Goal: Task Accomplishment & Management: Manage account settings

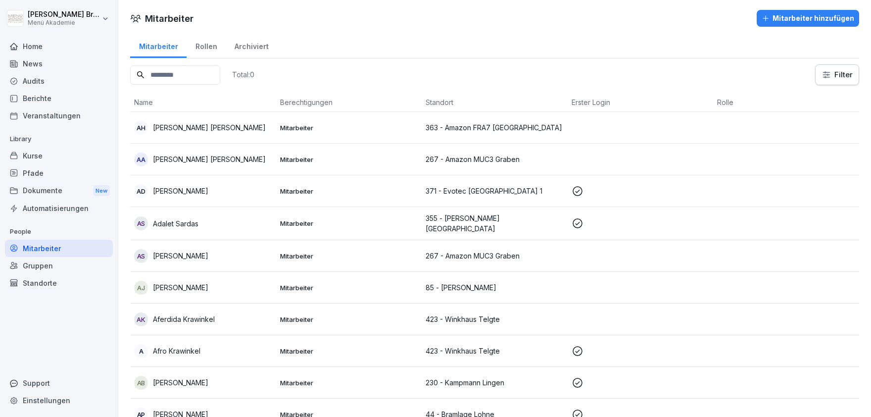
click at [43, 248] on div "Mitarbeiter" at bounding box center [59, 247] width 108 height 17
click at [215, 78] on input at bounding box center [175, 74] width 90 height 19
paste input "**********"
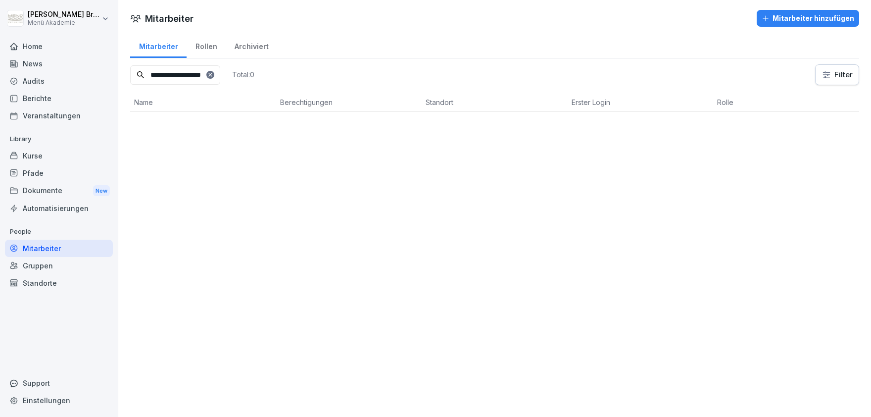
type input "**********"
click at [214, 74] on div at bounding box center [210, 75] width 8 height 8
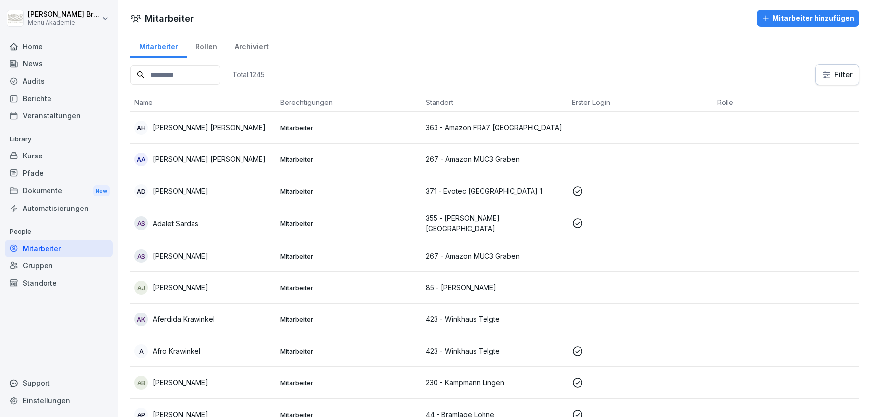
click at [50, 281] on div "Standorte" at bounding box center [59, 282] width 108 height 17
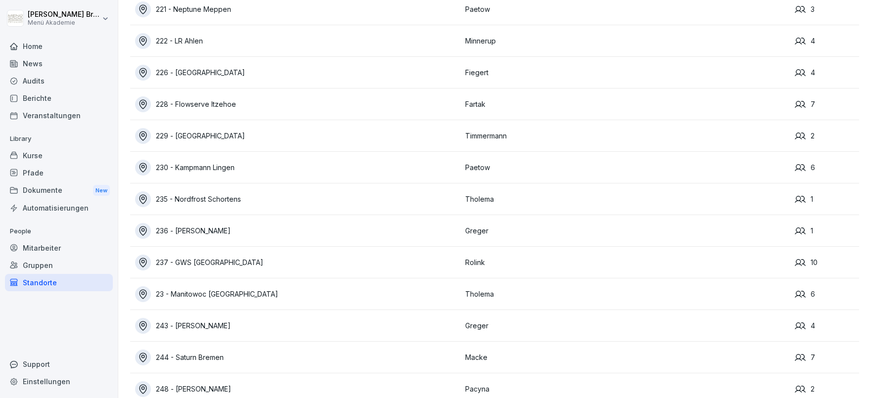
scroll to position [6265, 0]
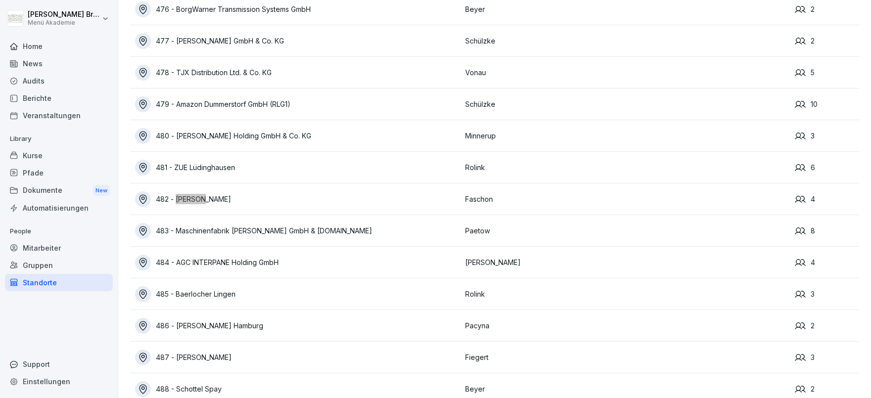
click at [233, 197] on div "482 - [PERSON_NAME]" at bounding box center [297, 199] width 325 height 16
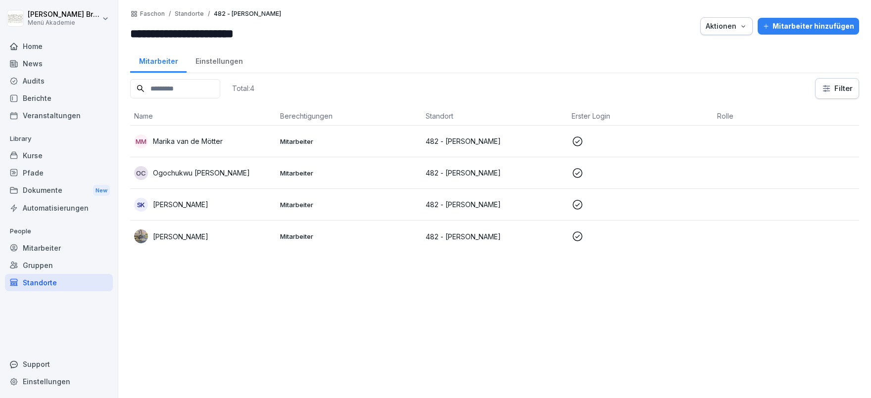
click at [68, 285] on div "Standorte" at bounding box center [59, 282] width 108 height 17
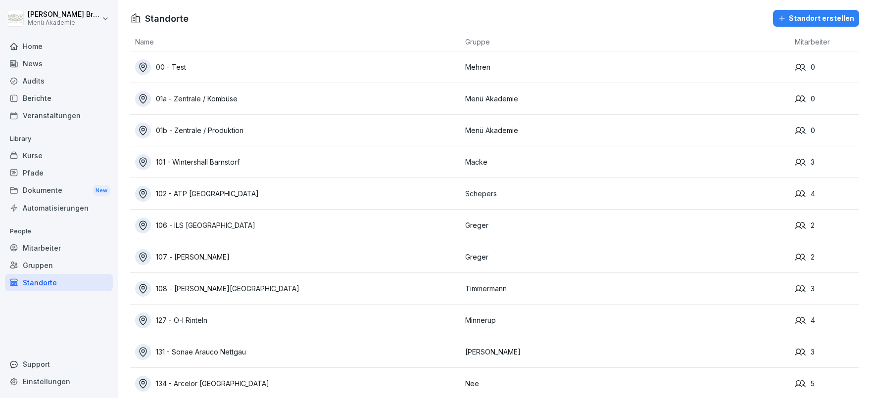
scroll to position [5663, 0]
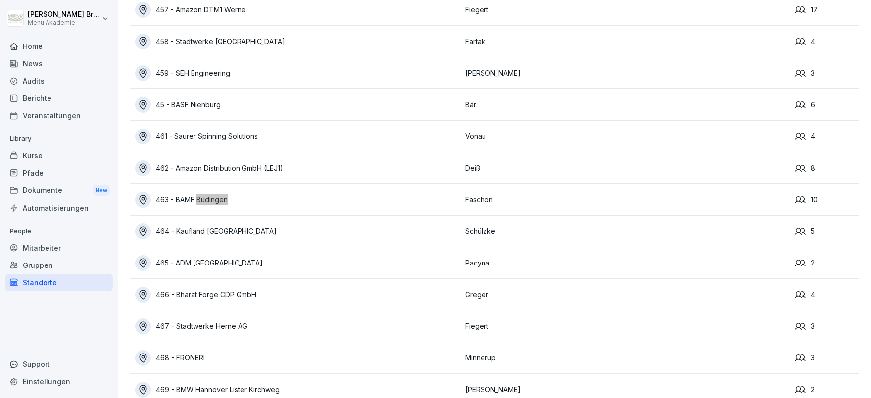
click at [192, 202] on div "463 - BAMF Büdingen" at bounding box center [297, 200] width 325 height 16
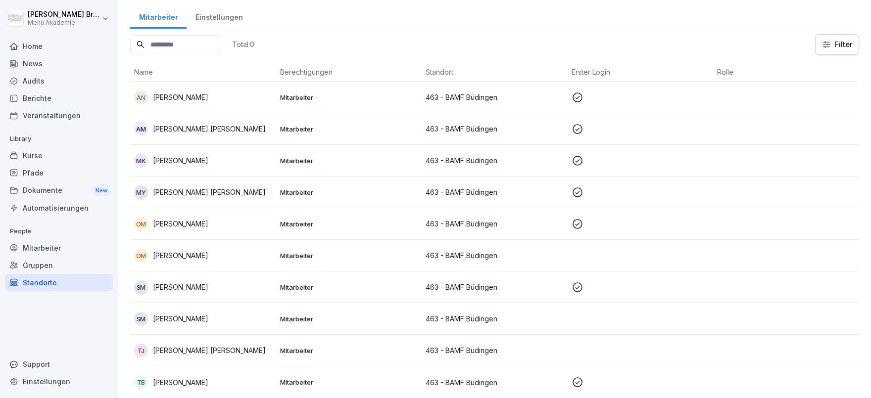
scroll to position [17, 0]
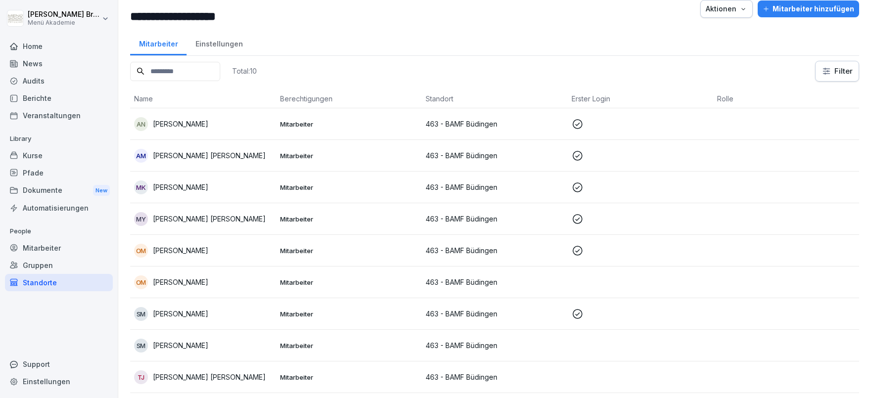
click at [172, 279] on p "[PERSON_NAME]" at bounding box center [180, 282] width 55 height 10
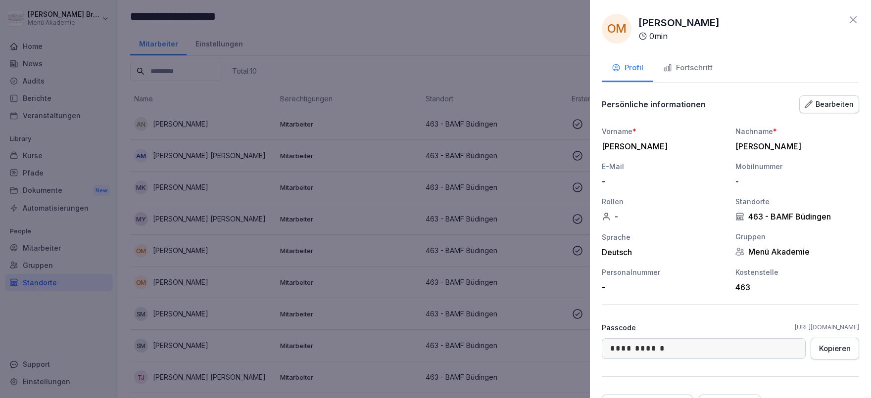
scroll to position [52, 0]
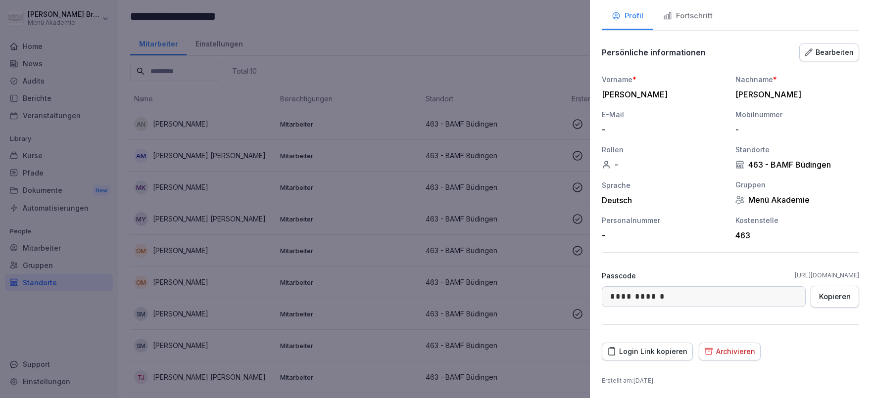
click at [727, 356] on div "Archivieren" at bounding box center [729, 351] width 51 height 11
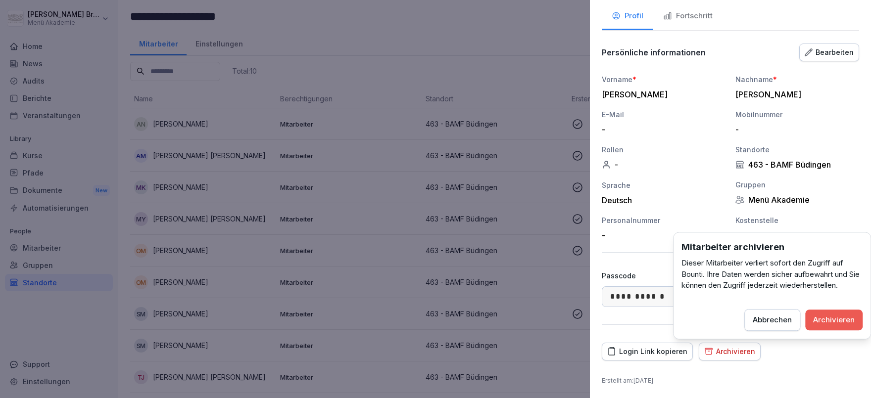
click at [833, 320] on div "Archivieren" at bounding box center [834, 320] width 42 height 11
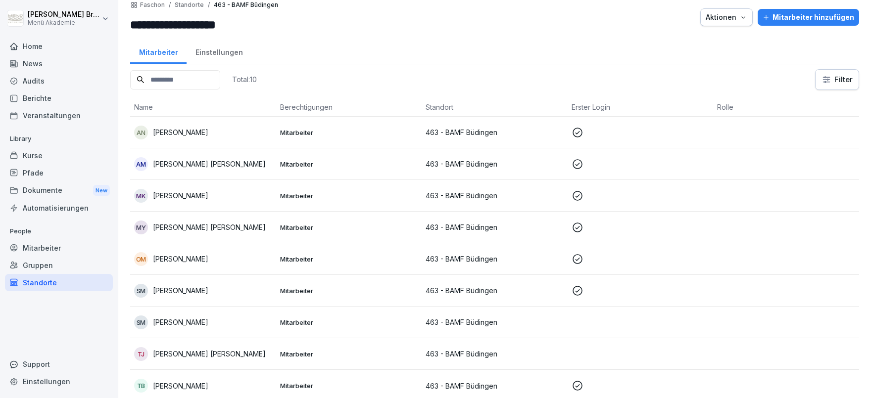
scroll to position [12, 0]
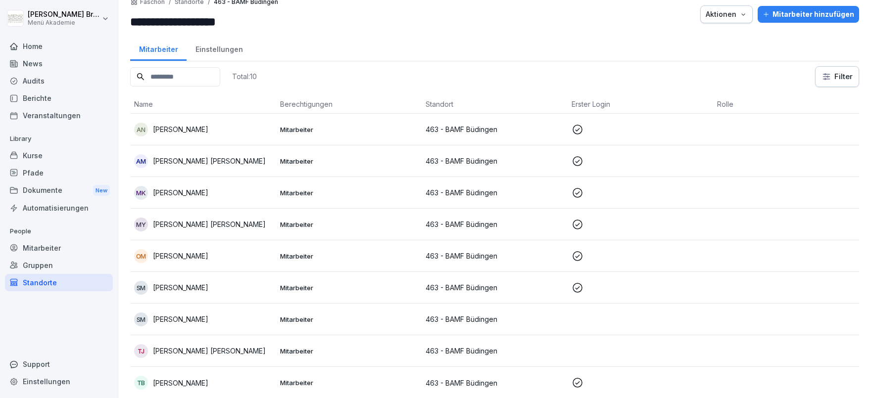
click at [40, 256] on div "Mitarbeiter" at bounding box center [59, 247] width 108 height 17
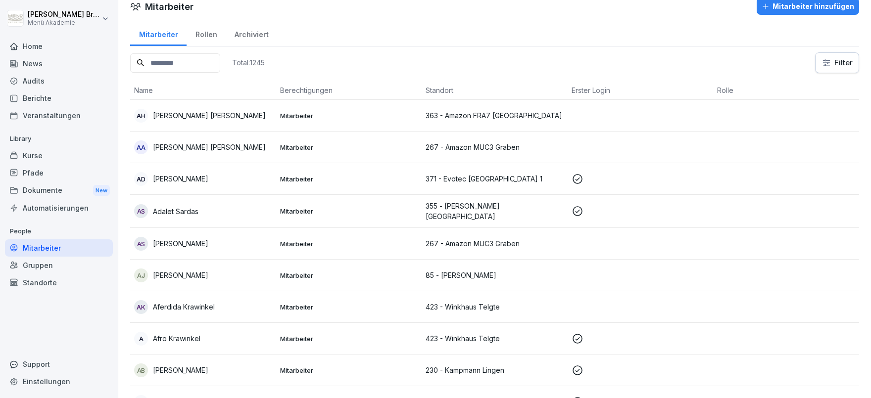
scroll to position [9, 0]
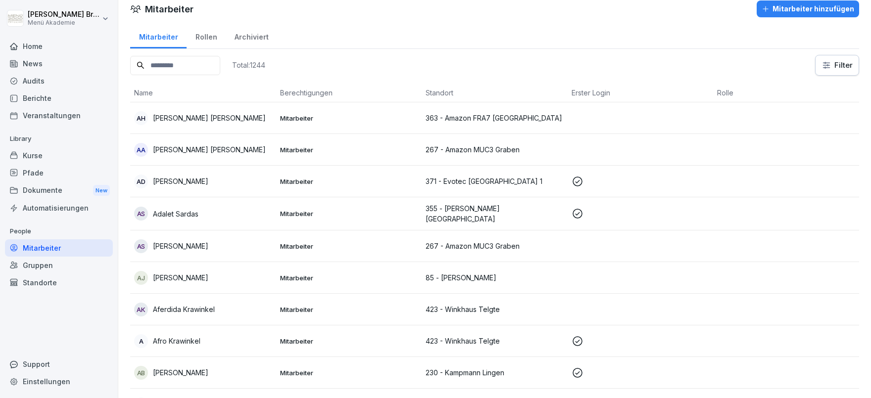
click at [211, 62] on input at bounding box center [175, 65] width 90 height 19
type input "*****"
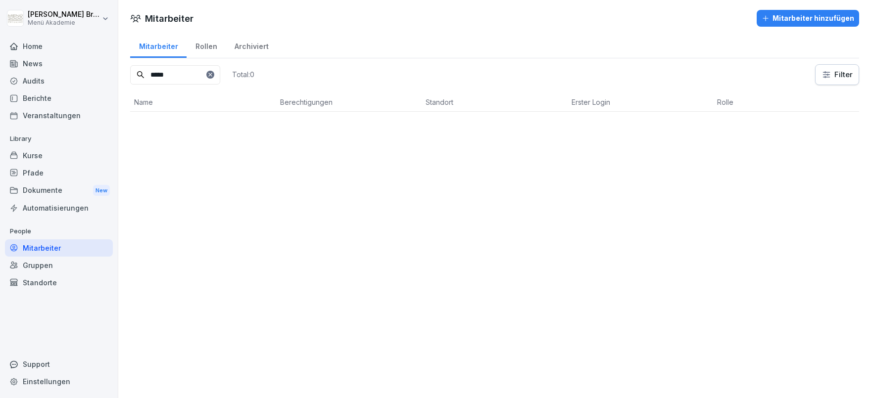
scroll to position [0, 0]
drag, startPoint x: 208, startPoint y: 74, endPoint x: 72, endPoint y: 73, distance: 136.1
click at [130, 73] on input "*****" at bounding box center [175, 74] width 90 height 19
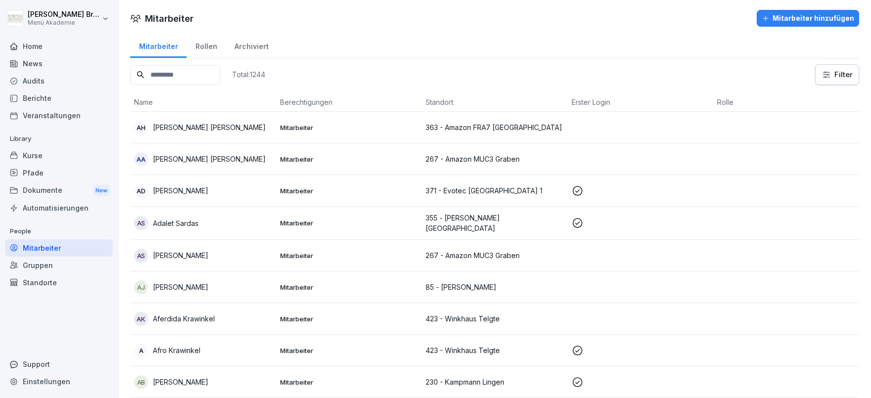
click at [182, 69] on input at bounding box center [175, 74] width 90 height 19
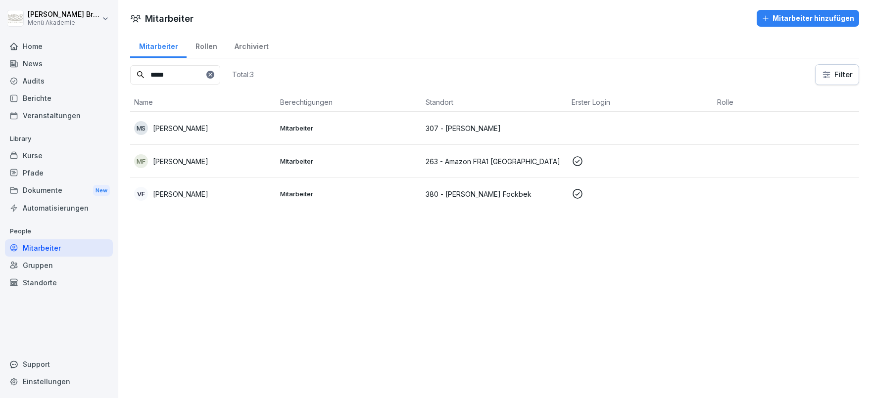
type input "*****"
click at [214, 71] on div at bounding box center [210, 75] width 8 height 8
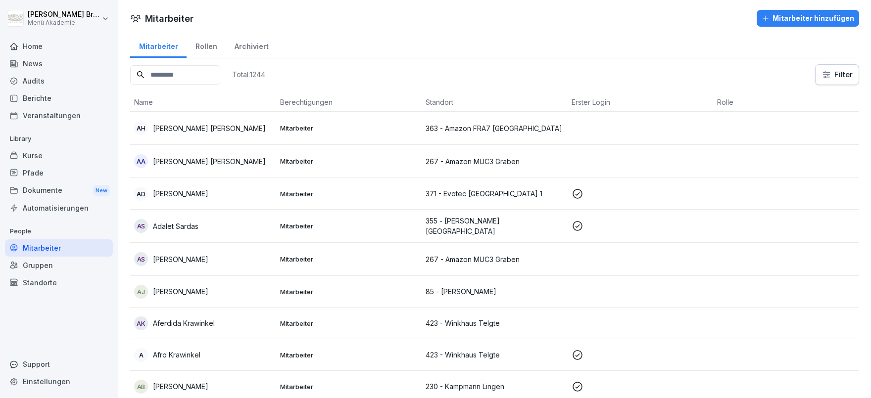
click at [40, 284] on div "Standorte" at bounding box center [59, 282] width 108 height 17
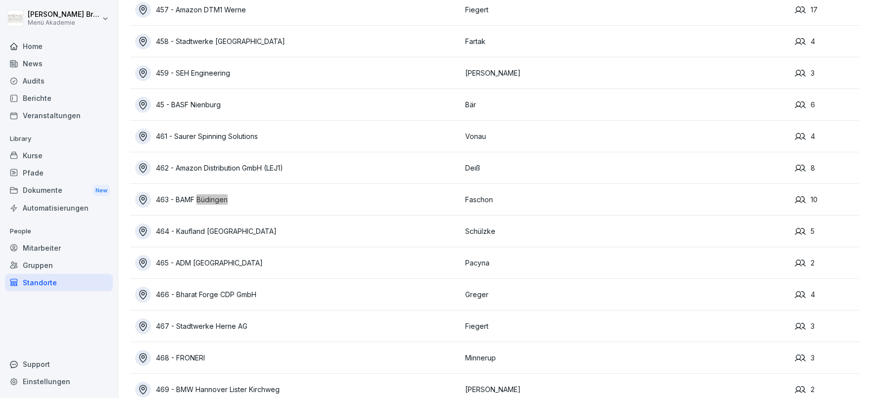
click at [183, 197] on div "463 - BAMF Büdingen" at bounding box center [297, 200] width 325 height 16
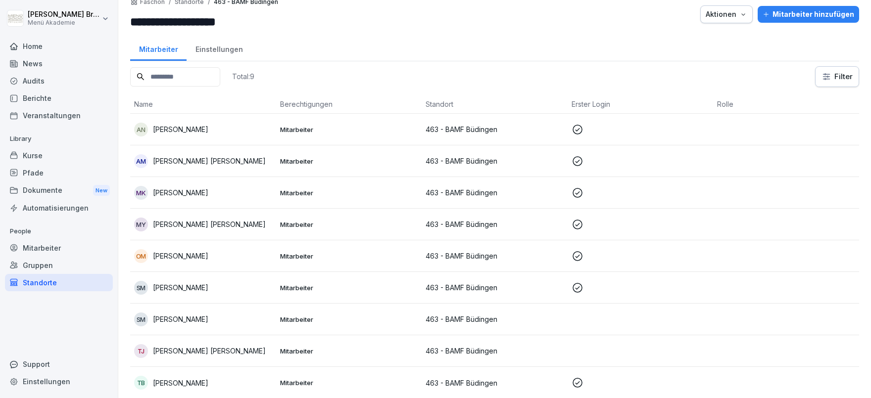
click at [167, 129] on p "[PERSON_NAME]" at bounding box center [180, 129] width 55 height 10
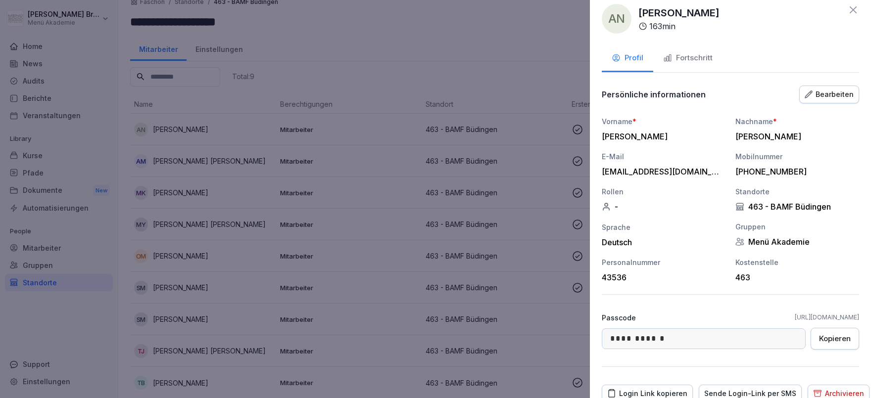
scroll to position [0, 0]
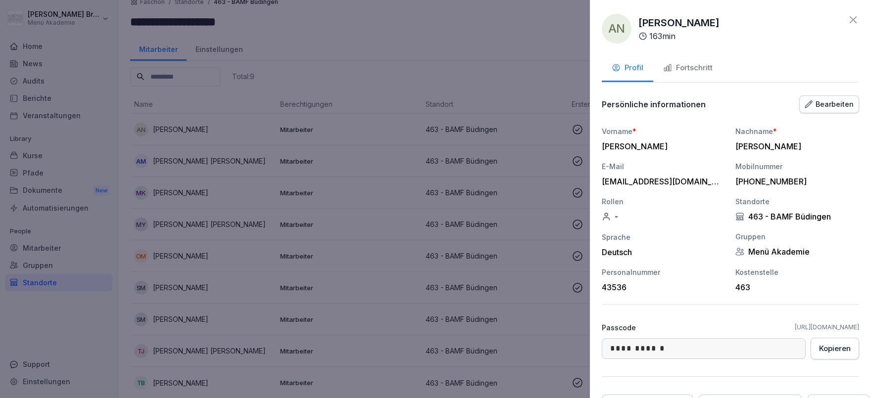
click at [680, 61] on button "Fortschritt" at bounding box center [687, 68] width 69 height 27
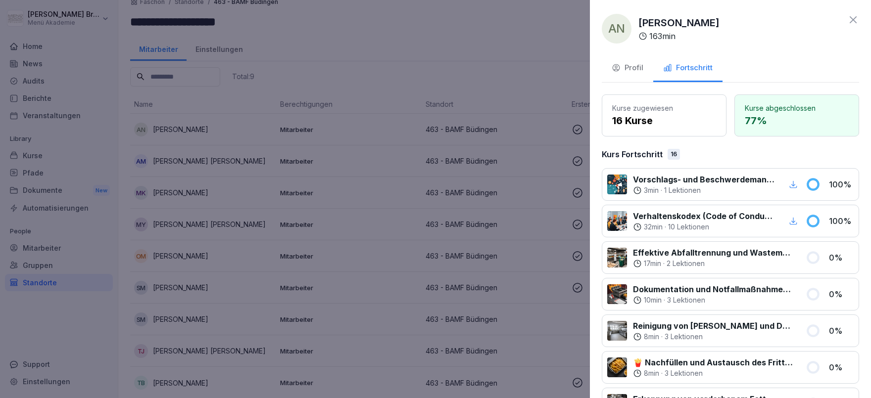
click at [523, 79] on div at bounding box center [435, 199] width 871 height 398
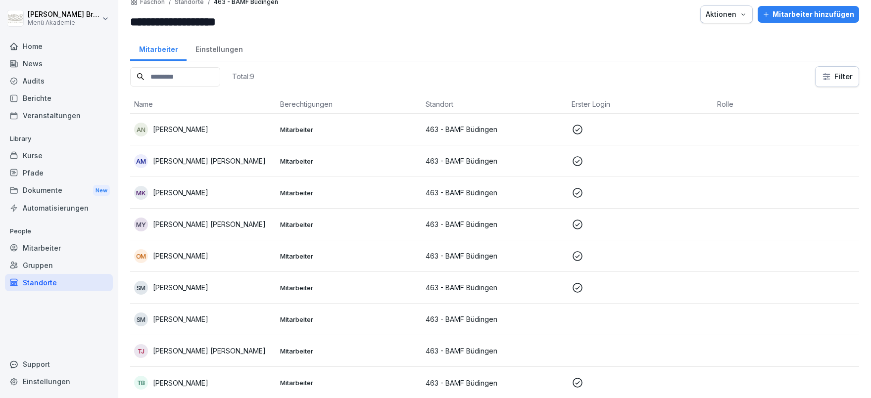
scroll to position [12, 0]
click at [41, 249] on div "Mitarbeiter" at bounding box center [59, 247] width 108 height 17
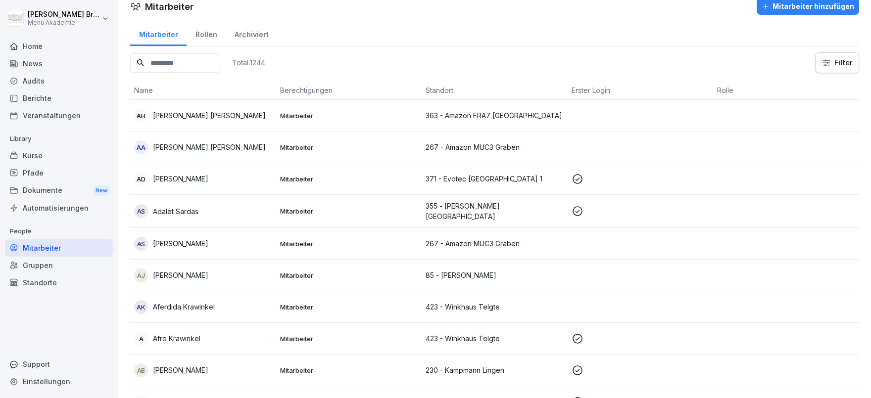
scroll to position [9, 0]
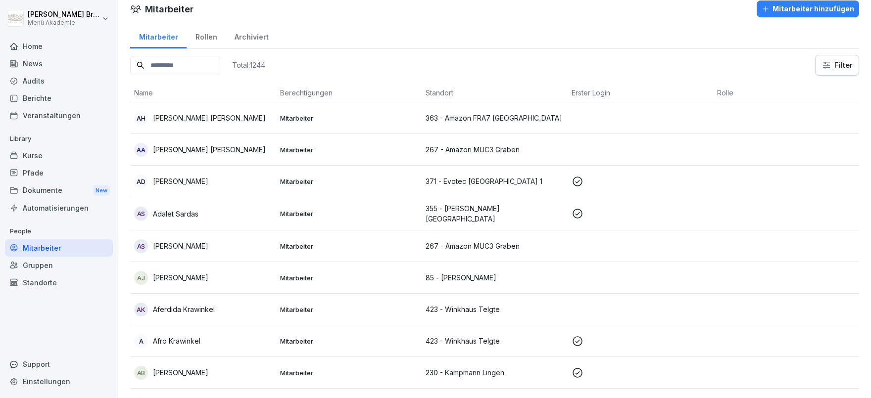
click at [188, 63] on input at bounding box center [175, 65] width 90 height 19
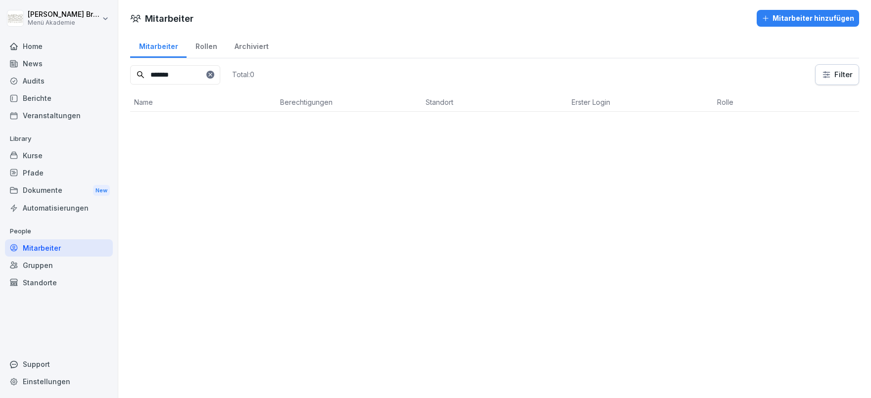
scroll to position [0, 0]
type input "*******"
click at [185, 132] on p "[PERSON_NAME]" at bounding box center [180, 128] width 55 height 10
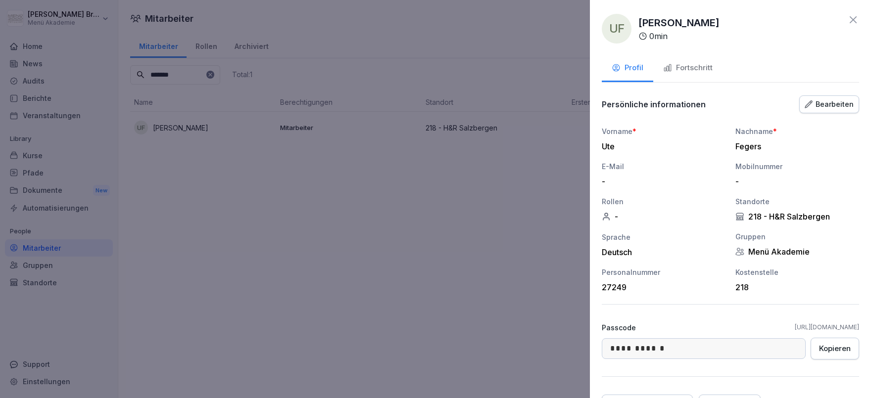
scroll to position [52, 0]
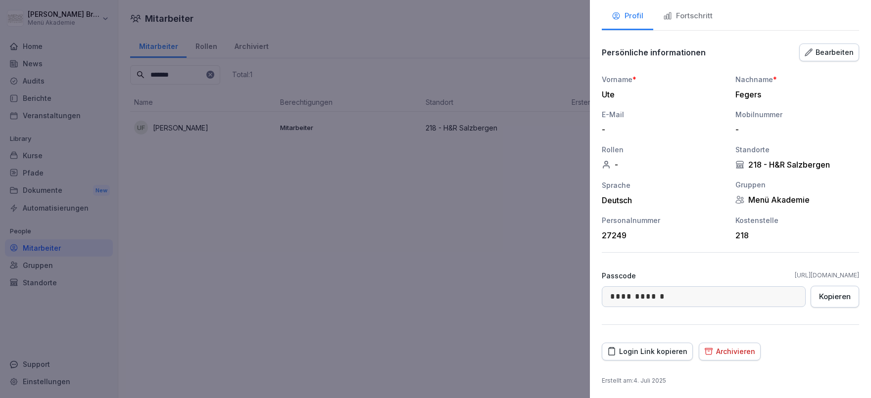
click at [843, 297] on div "Kopieren" at bounding box center [835, 296] width 32 height 11
click at [829, 298] on div "Kopieren" at bounding box center [835, 296] width 32 height 11
drag, startPoint x: 814, startPoint y: 276, endPoint x: 724, endPoint y: 280, distance: 90.1
click at [724, 280] on div "**********" at bounding box center [730, 199] width 281 height 398
click at [330, 219] on div at bounding box center [435, 199] width 871 height 398
